Goal: Transaction & Acquisition: Obtain resource

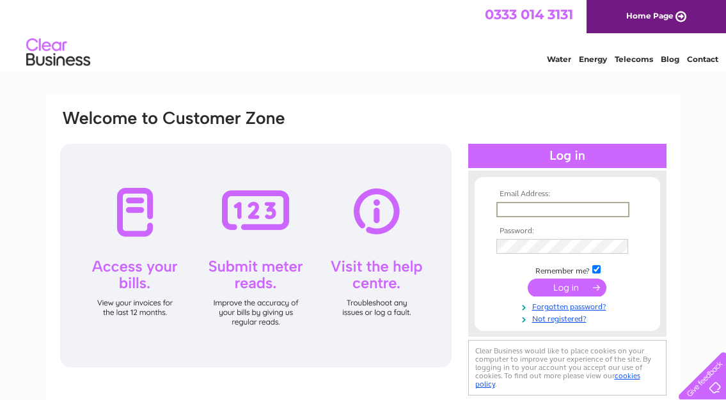
type input "chanandjer@mac.com"
click at [566, 286] on input "submit" at bounding box center [566, 288] width 79 height 18
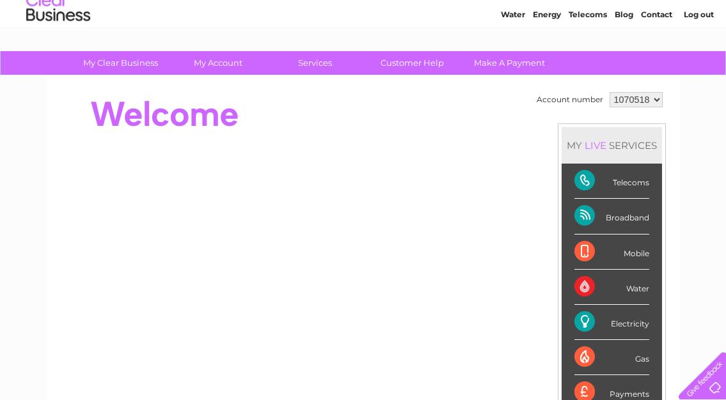
scroll to position [46, 0]
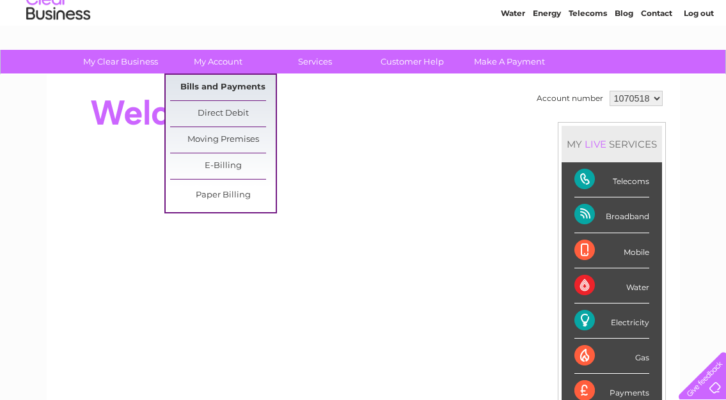
click at [205, 86] on link "Bills and Payments" at bounding box center [222, 88] width 105 height 26
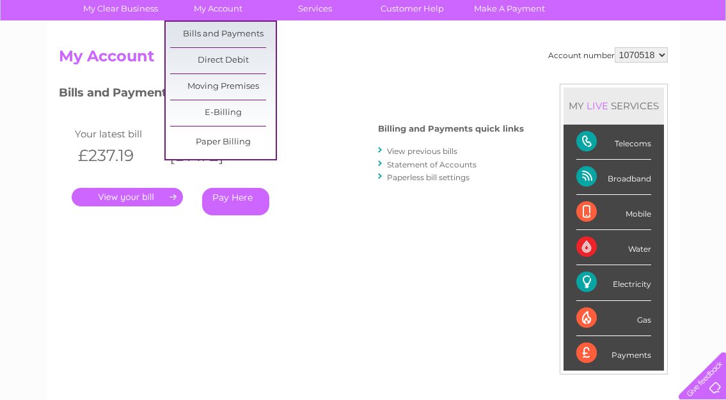
scroll to position [111, 0]
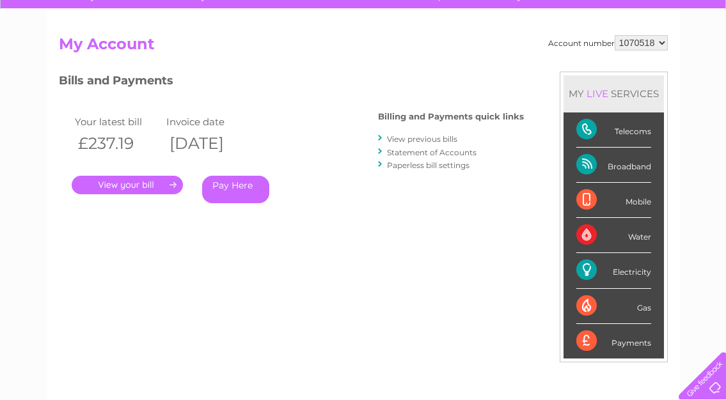
click at [150, 184] on link "." at bounding box center [127, 185] width 111 height 19
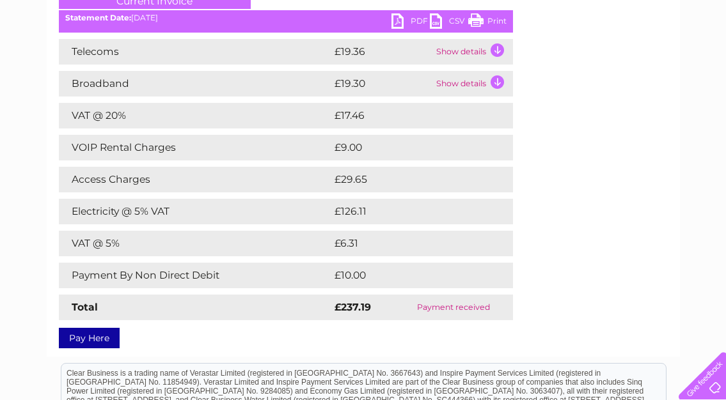
scroll to position [191, 0]
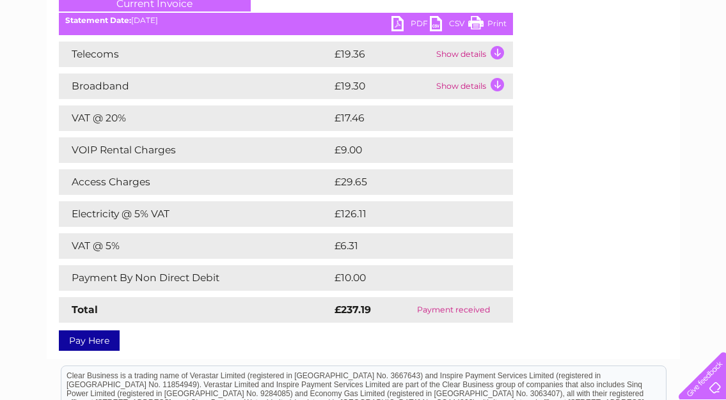
click at [495, 53] on td "Show details" at bounding box center [473, 55] width 80 height 26
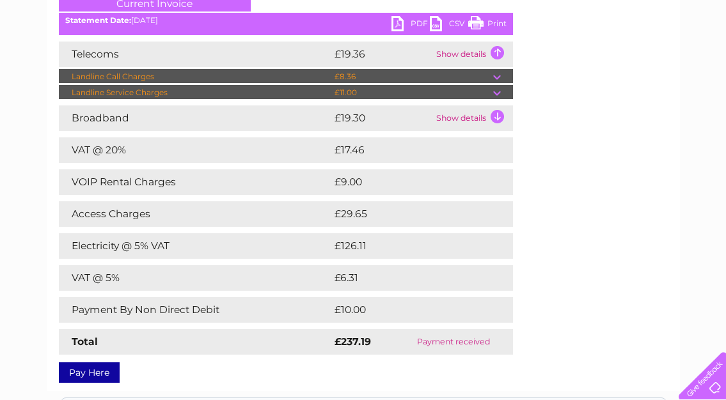
click at [494, 117] on td "Show details" at bounding box center [473, 118] width 80 height 26
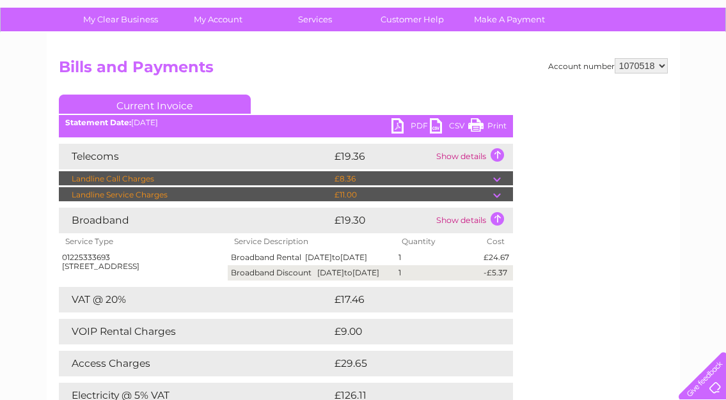
scroll to position [90, 0]
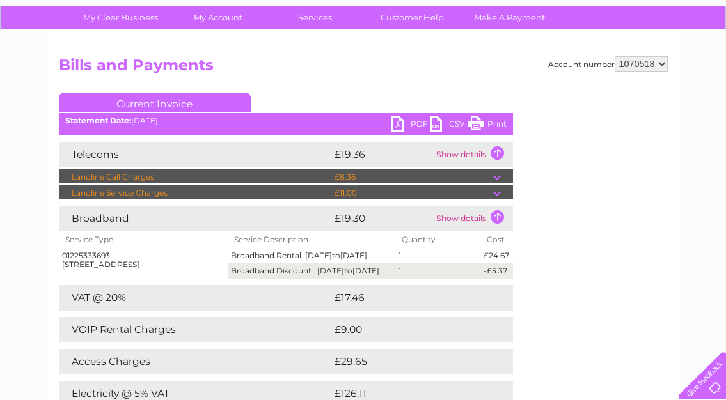
click at [397, 126] on link "PDF" at bounding box center [410, 125] width 38 height 19
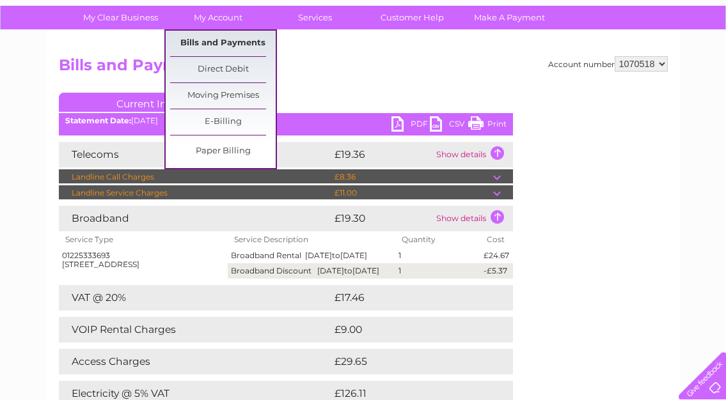
click at [205, 42] on link "Bills and Payments" at bounding box center [222, 44] width 105 height 26
click at [205, 41] on link "Bills and Payments" at bounding box center [222, 44] width 105 height 26
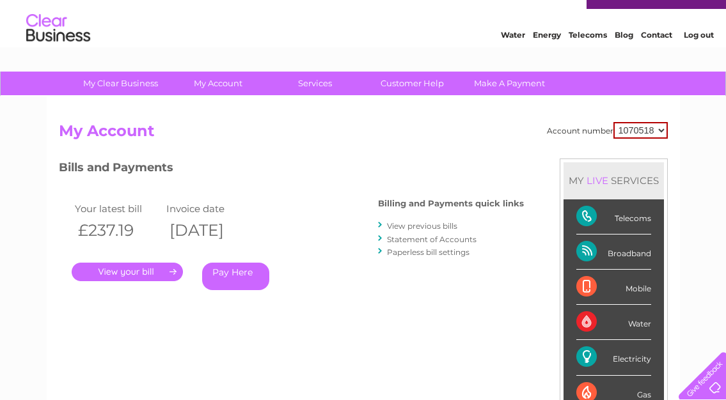
scroll to position [32, 0]
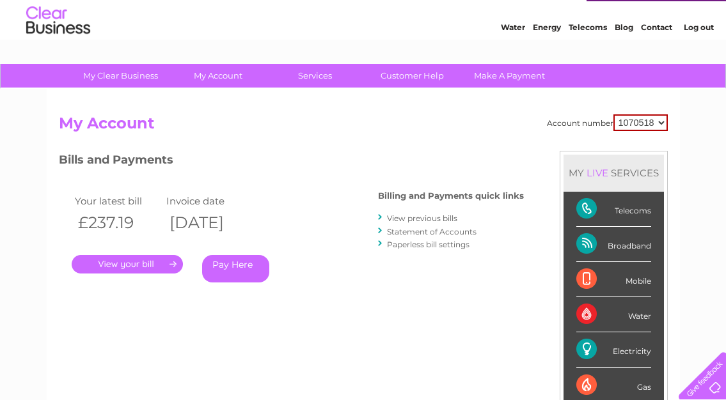
click at [419, 218] on link "View previous bills" at bounding box center [422, 219] width 70 height 10
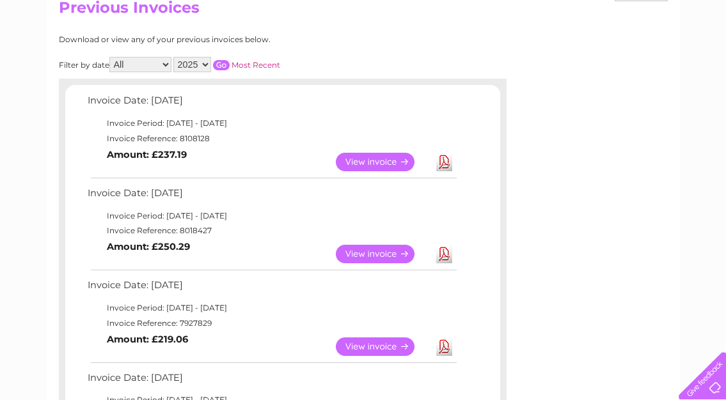
scroll to position [153, 0]
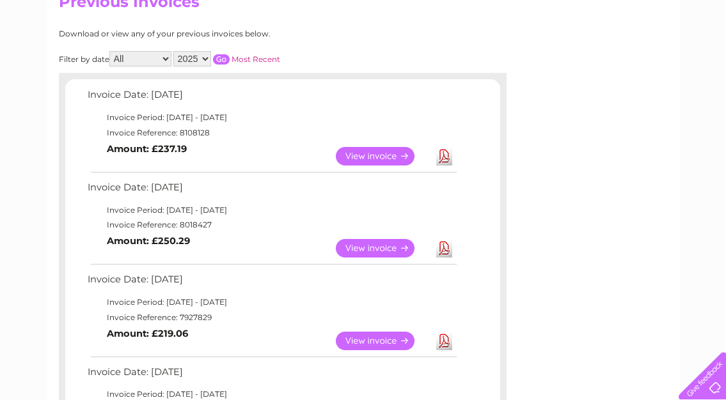
click at [444, 332] on link "Download" at bounding box center [444, 341] width 16 height 19
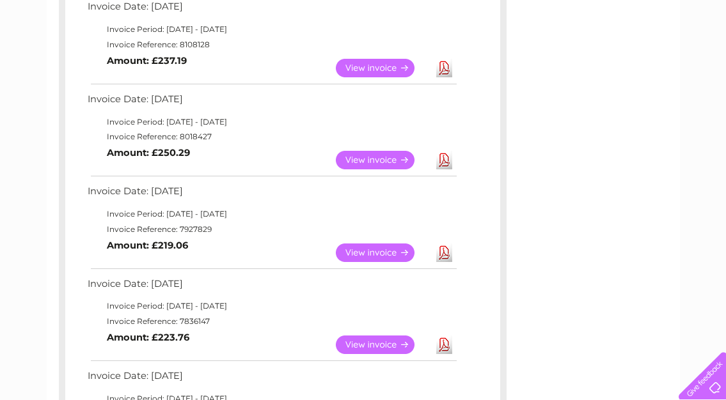
scroll to position [251, 0]
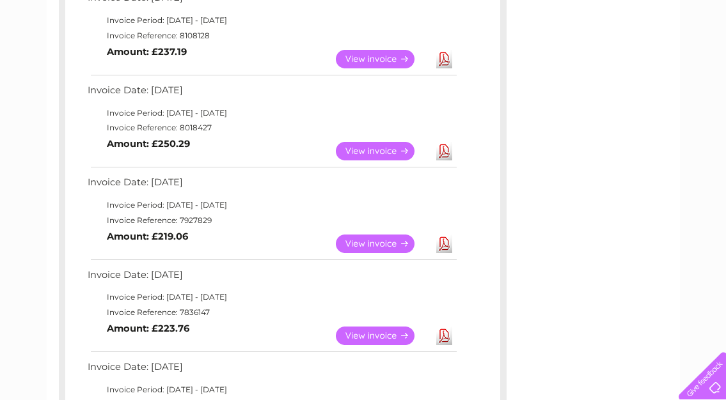
click at [444, 327] on link "Download" at bounding box center [444, 336] width 16 height 19
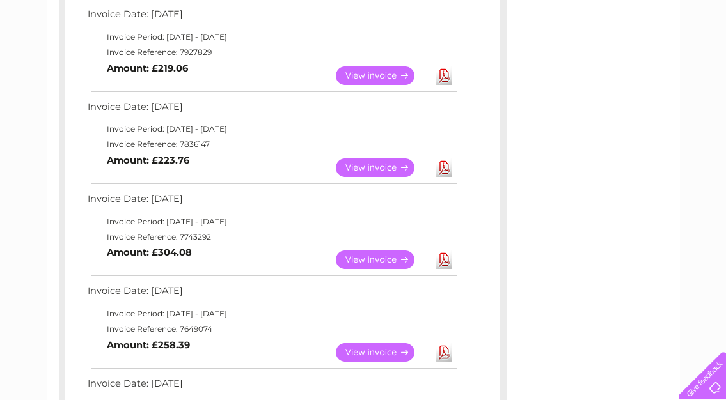
click at [444, 251] on link "Download" at bounding box center [444, 260] width 16 height 19
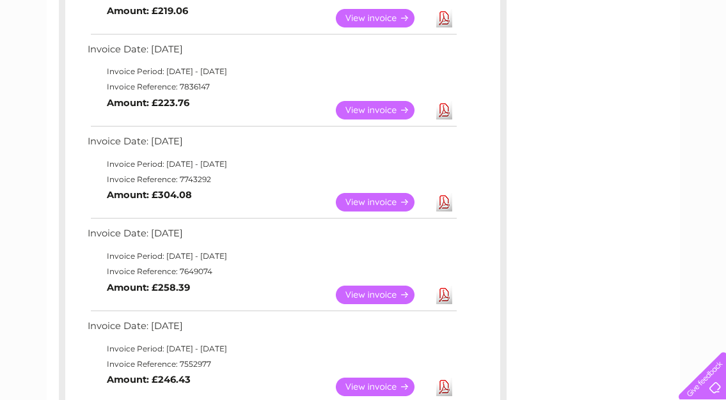
click at [443, 286] on link "Download" at bounding box center [444, 295] width 16 height 19
